Goal: Task Accomplishment & Management: Manage account settings

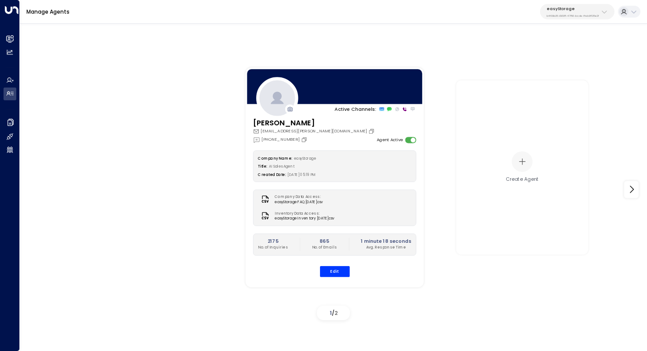
click at [560, 11] on div "easyStorage b4f09b35-6698-4786-bcde-ffeb9f535e2f" at bounding box center [572, 11] width 52 height 11
type input "*******"
click at [567, 63] on span "ID: 4f1736e9-ccb7-4332-bcb2-7b72aeab8734" at bounding box center [588, 64] width 91 height 6
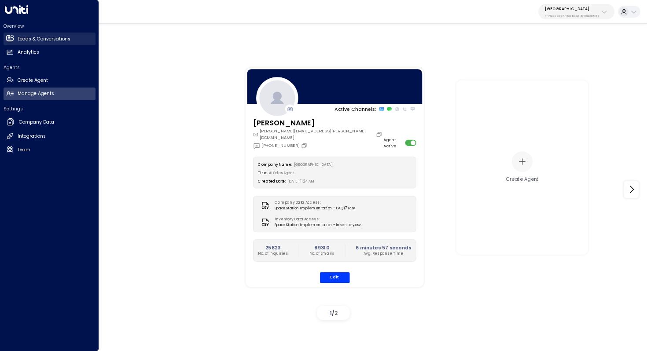
click at [68, 38] on h2 "Leads & Conversations" at bounding box center [44, 39] width 53 height 7
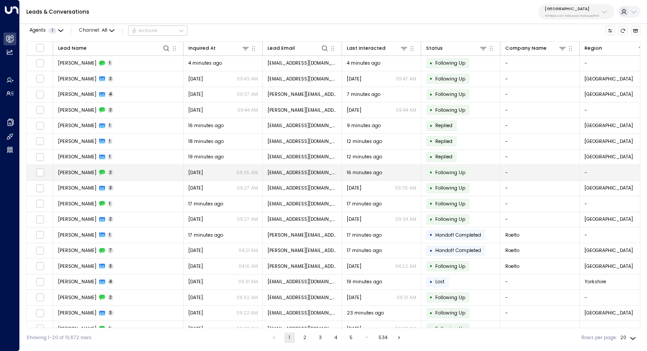
click at [112, 171] on td "Kais Wali 2" at bounding box center [118, 172] width 130 height 15
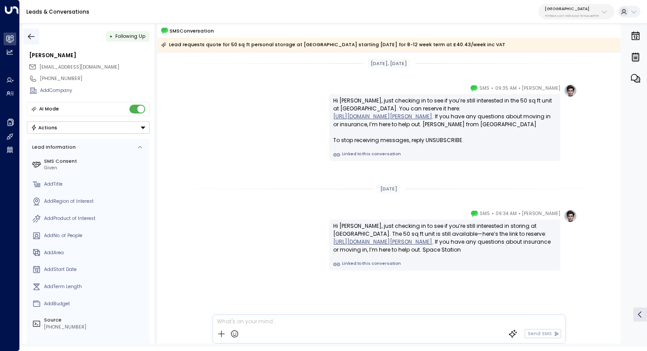
click at [26, 32] on button "button" at bounding box center [31, 37] width 16 height 16
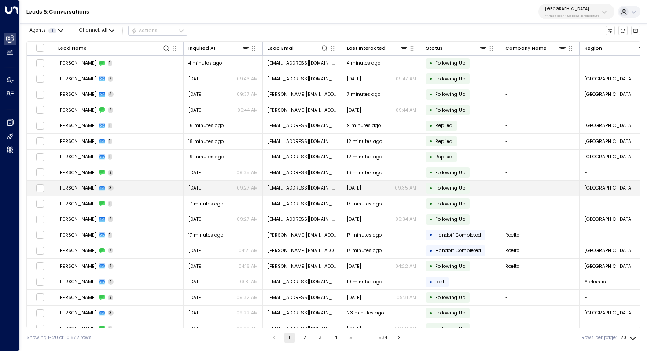
click at [115, 187] on td "Kais Wali 3" at bounding box center [118, 188] width 130 height 15
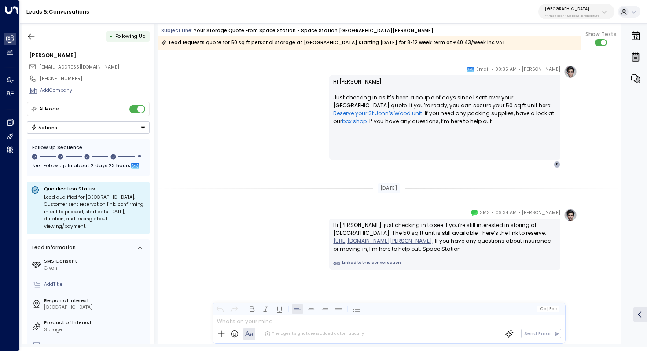
scroll to position [984, 0]
click at [33, 38] on icon "button" at bounding box center [31, 36] width 9 height 9
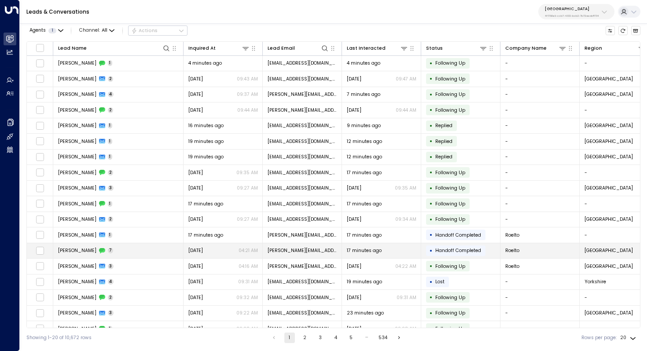
click at [102, 252] on td "[PERSON_NAME] 7" at bounding box center [118, 250] width 130 height 15
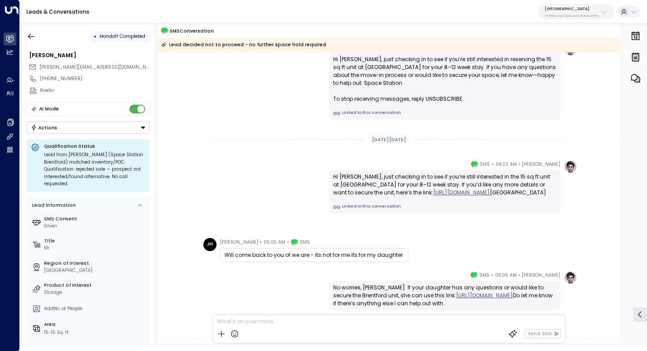
scroll to position [249, 0]
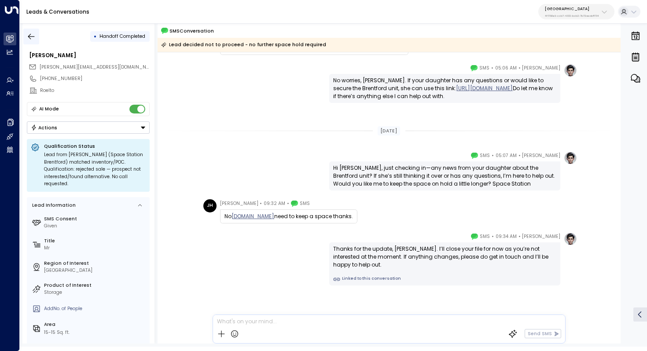
click at [33, 36] on icon "button" at bounding box center [31, 36] width 7 height 6
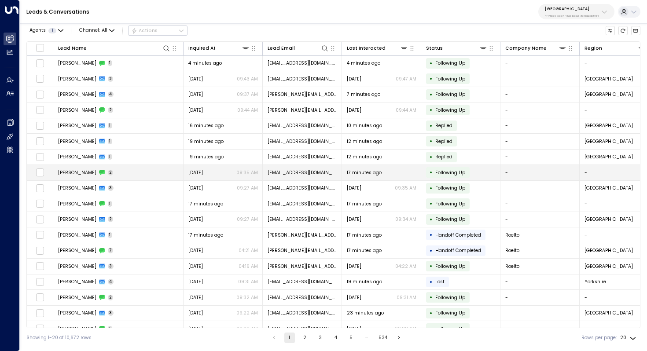
scroll to position [42, 0]
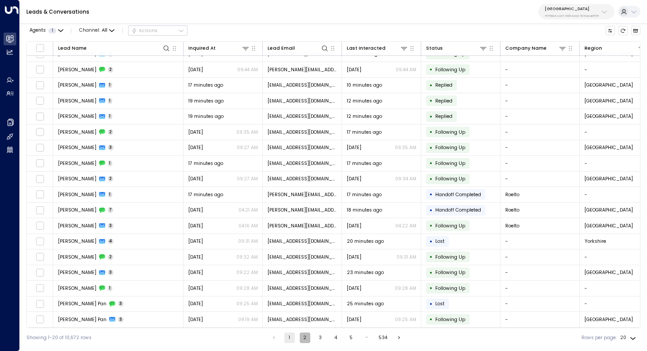
click at [305, 338] on button "2" at bounding box center [305, 338] width 11 height 11
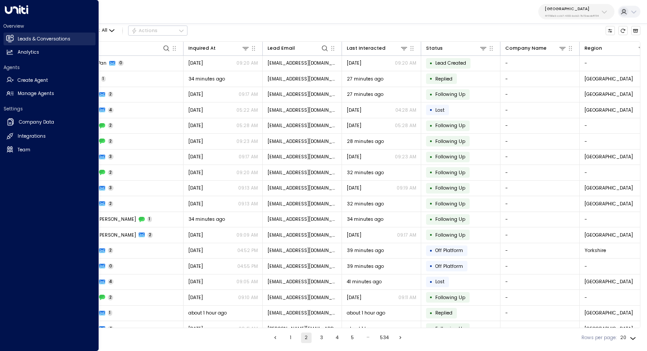
click at [59, 44] on link "Leads & Conversations Leads & Conversations" at bounding box center [50, 39] width 92 height 13
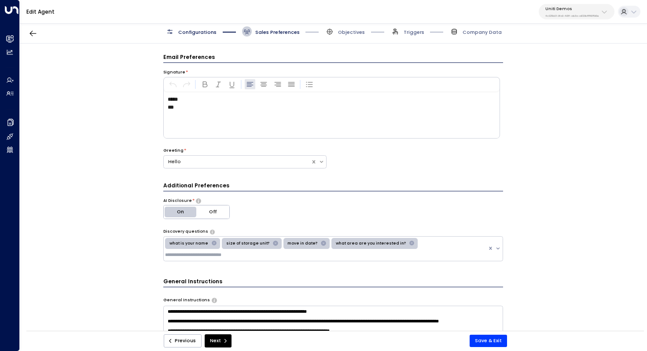
scroll to position [22, 0]
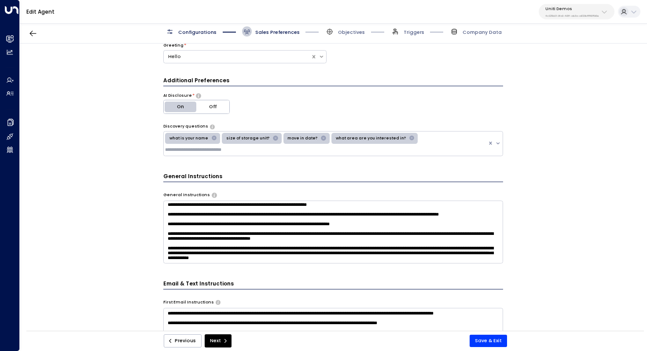
click at [114, 178] on div "**********" at bounding box center [333, 190] width 626 height 292
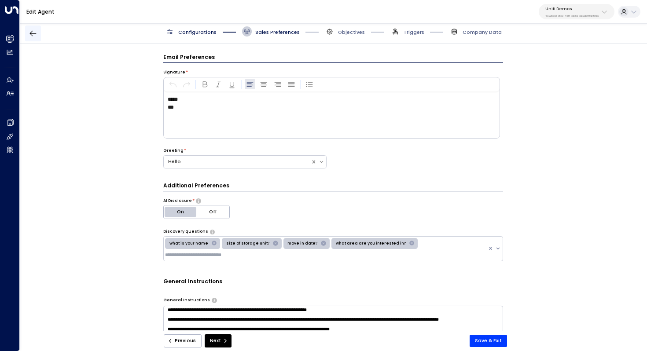
click at [33, 33] on icon "button" at bounding box center [33, 34] width 7 height 6
